Goal: Information Seeking & Learning: Find specific page/section

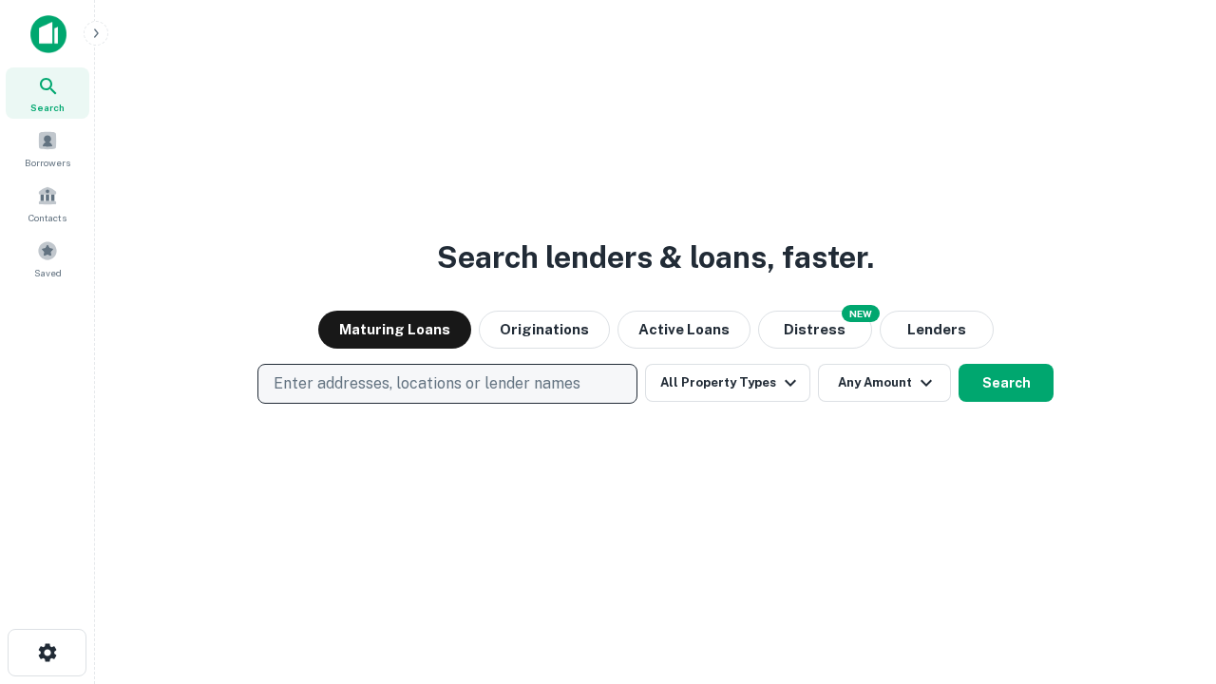
click at [447, 384] on p "Enter addresses, locations or lender names" at bounding box center [427, 384] width 307 height 23
type input "**********"
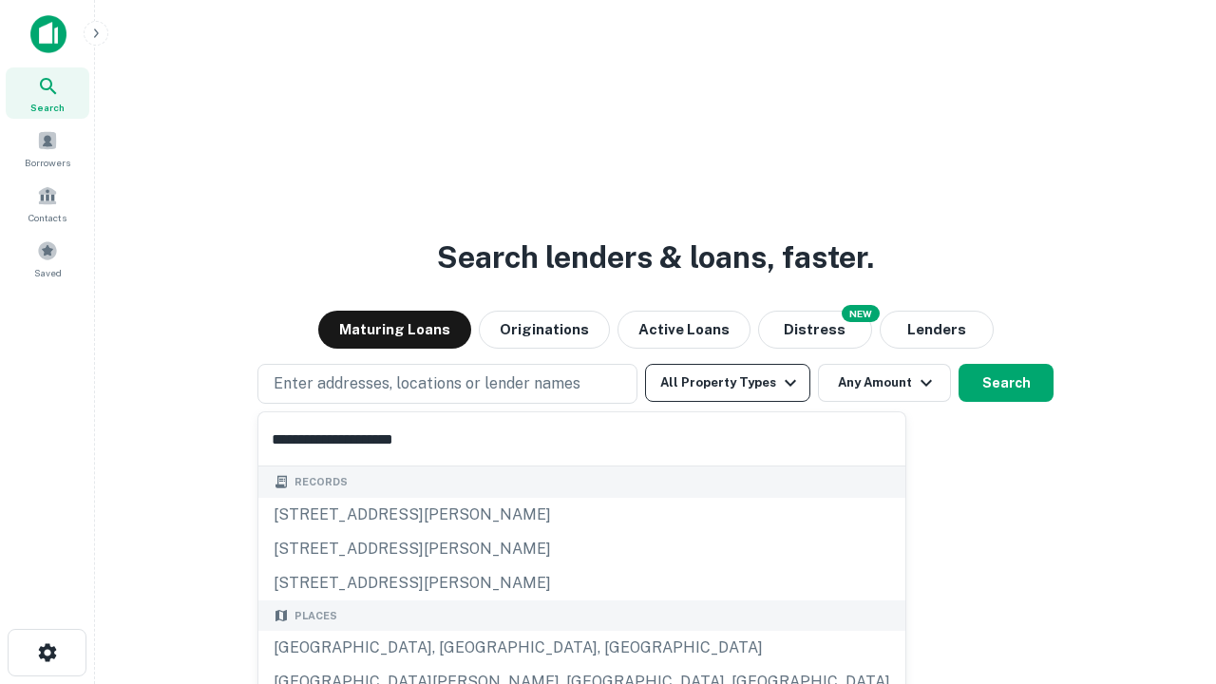
click at [454, 648] on div "[GEOGRAPHIC_DATA], [GEOGRAPHIC_DATA], [GEOGRAPHIC_DATA]" at bounding box center [581, 648] width 647 height 34
click at [728, 383] on button "All Property Types" at bounding box center [727, 383] width 165 height 38
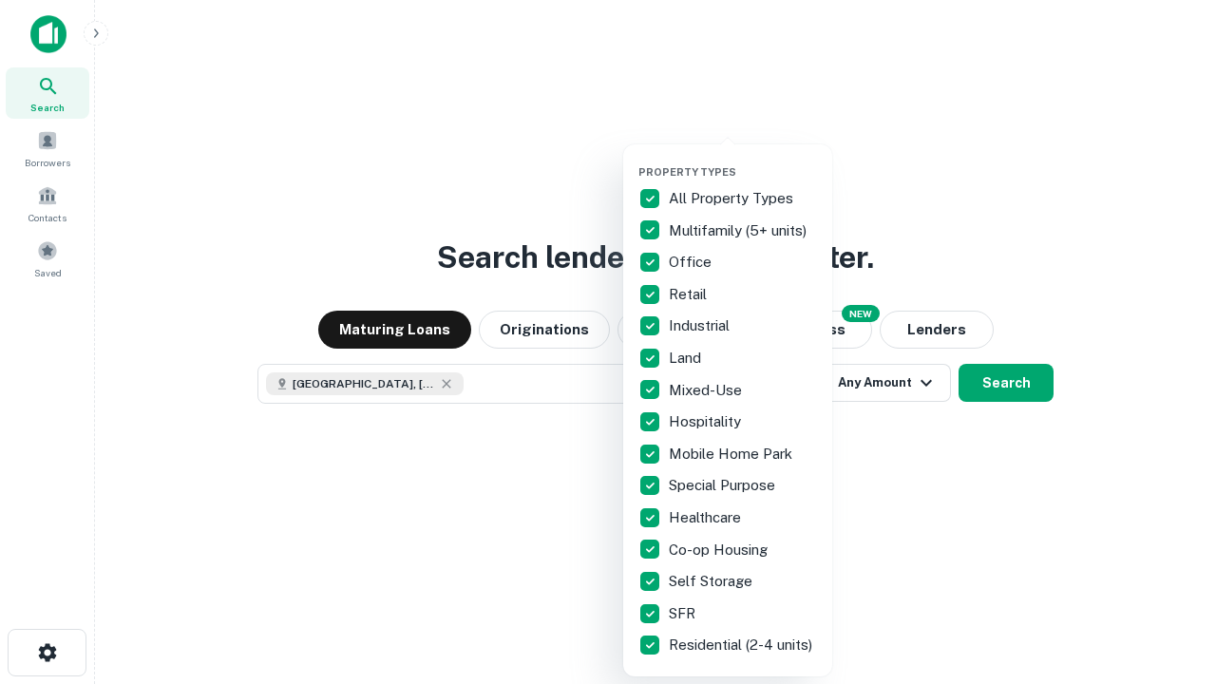
click at [743, 160] on button "button" at bounding box center [743, 160] width 209 height 1
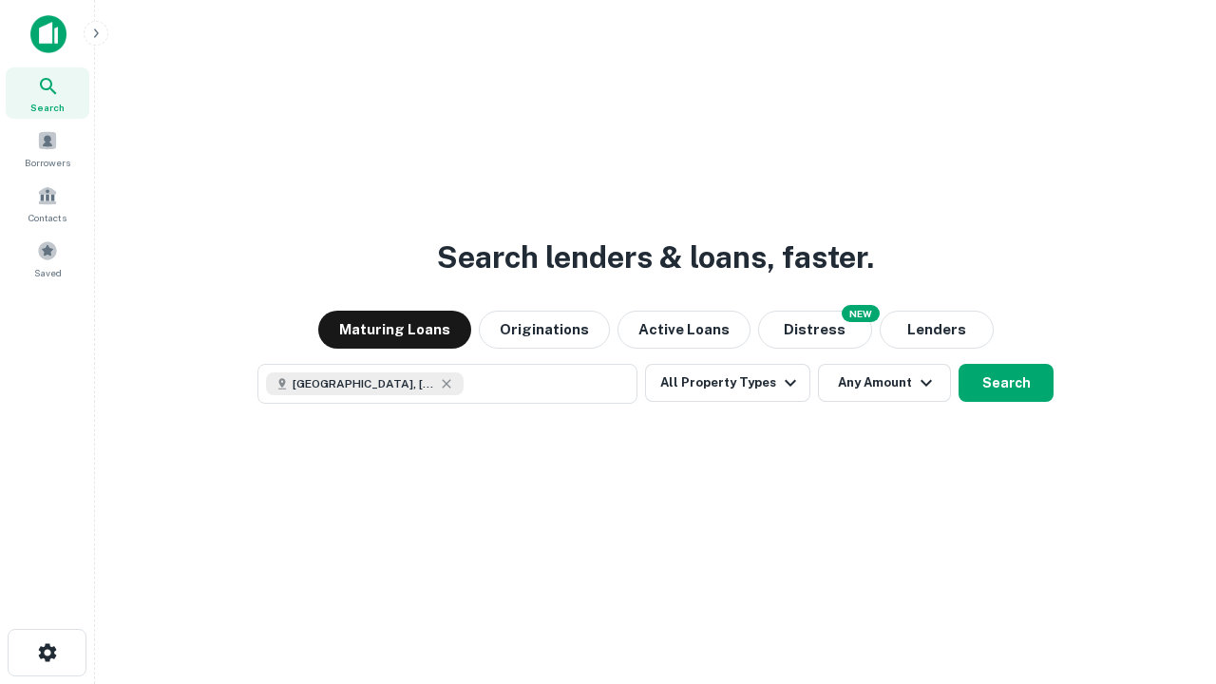
scroll to position [30, 0]
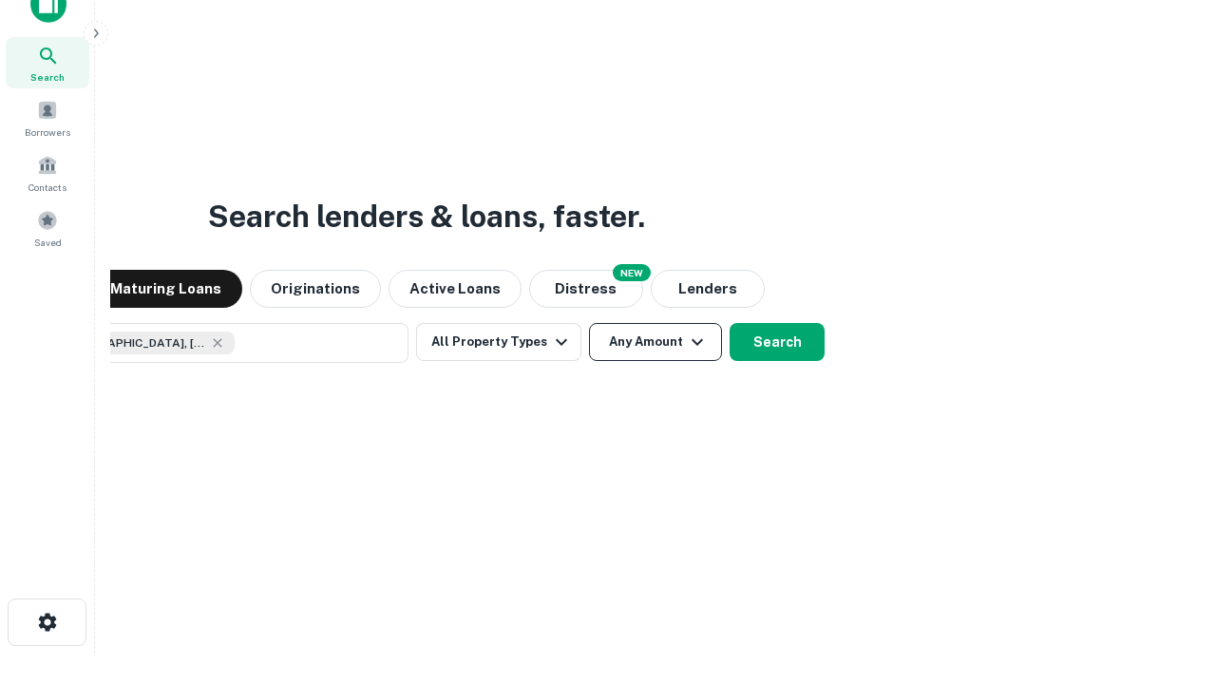
click at [589, 323] on button "Any Amount" at bounding box center [655, 342] width 133 height 38
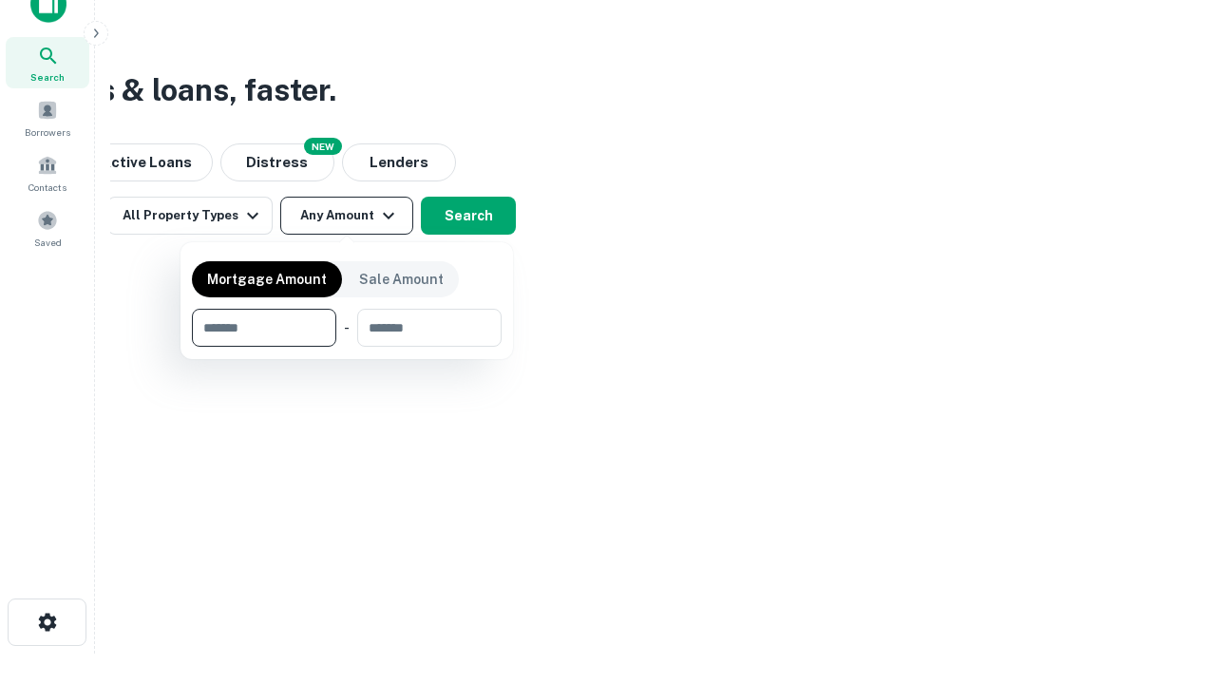
type input "*******"
click at [347, 347] on button "button" at bounding box center [347, 347] width 310 height 1
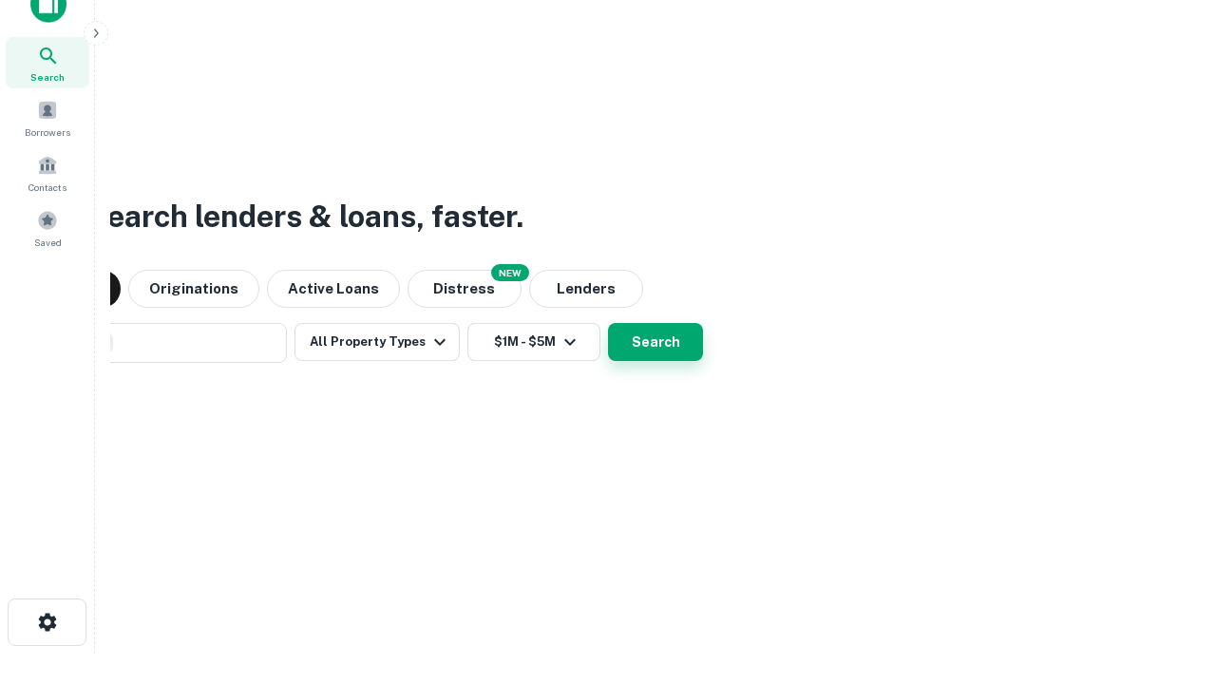
click at [608, 323] on button "Search" at bounding box center [655, 342] width 95 height 38
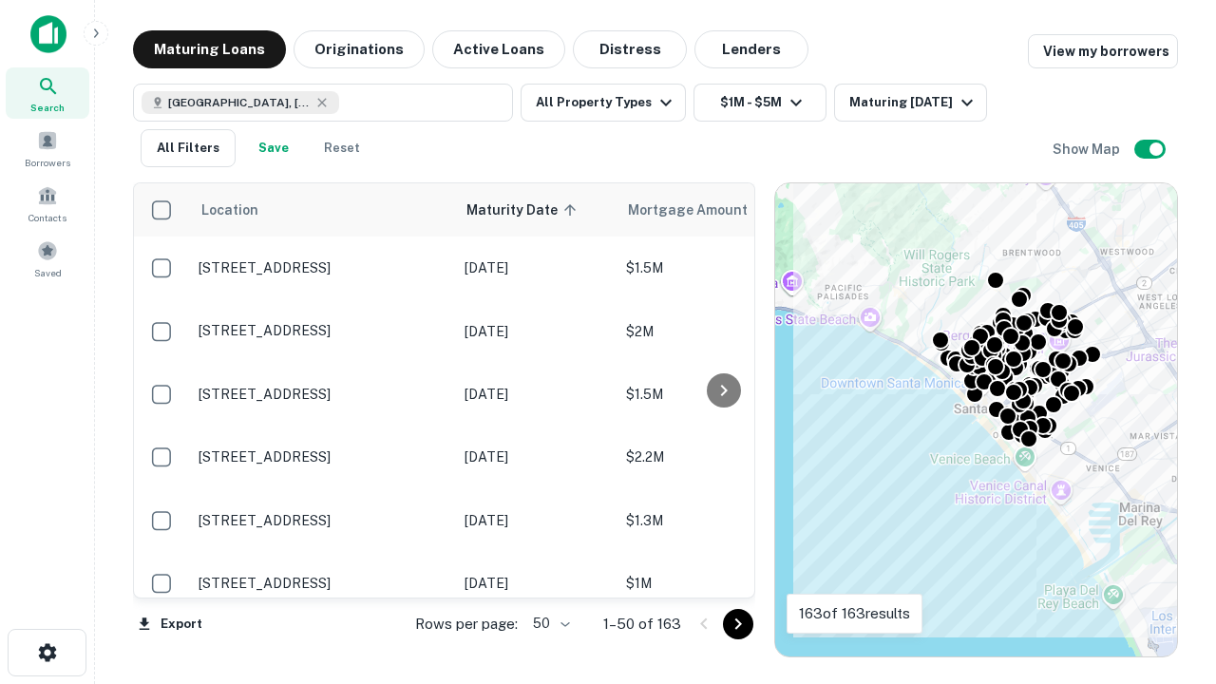
click at [548, 623] on body "Search Borrowers Contacts Saved Maturing Loans Originations Active Loans Distre…" at bounding box center [608, 342] width 1216 height 684
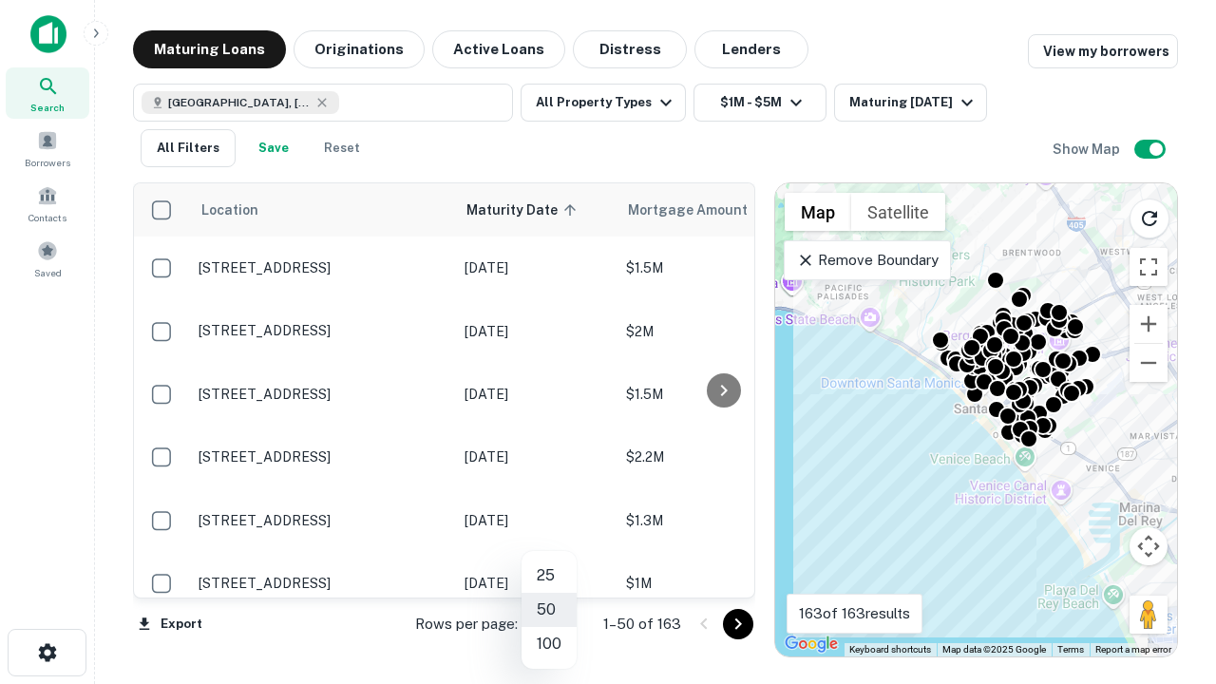
click at [549, 576] on li "25" at bounding box center [549, 576] width 55 height 34
